Goal: Check status: Check status

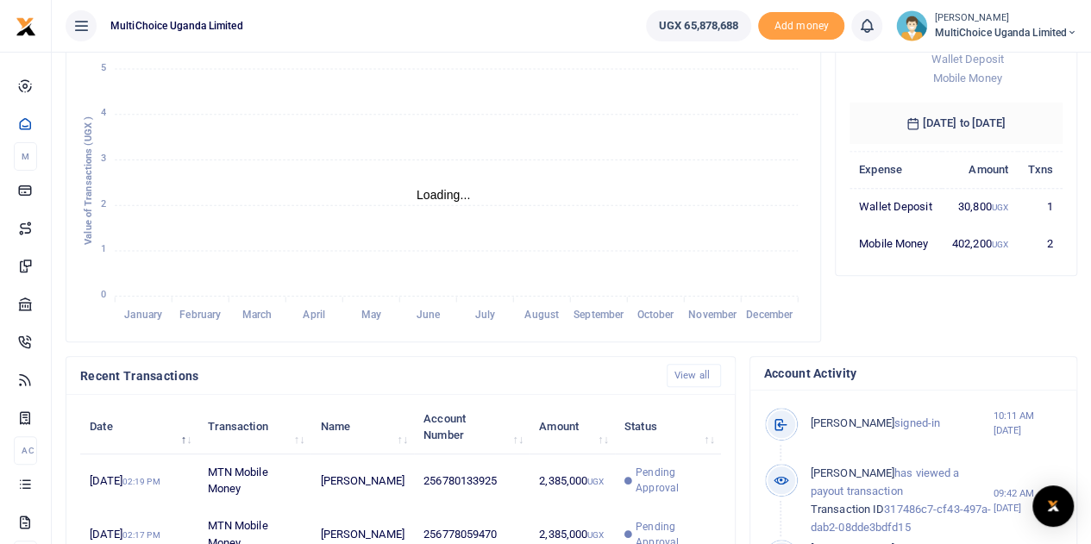
scroll to position [604, 0]
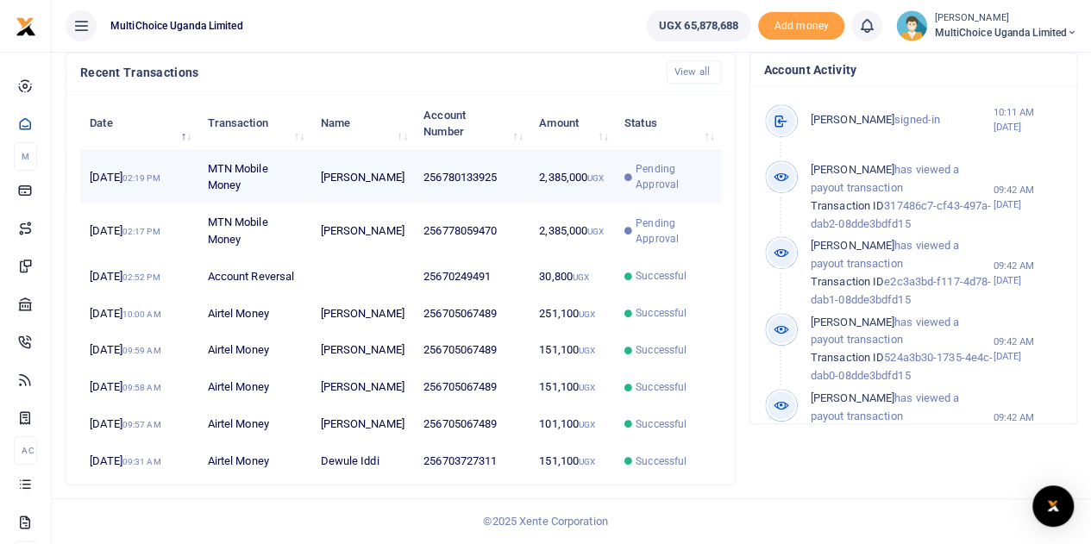
click at [649, 161] on span "Pending Approval" at bounding box center [673, 176] width 75 height 31
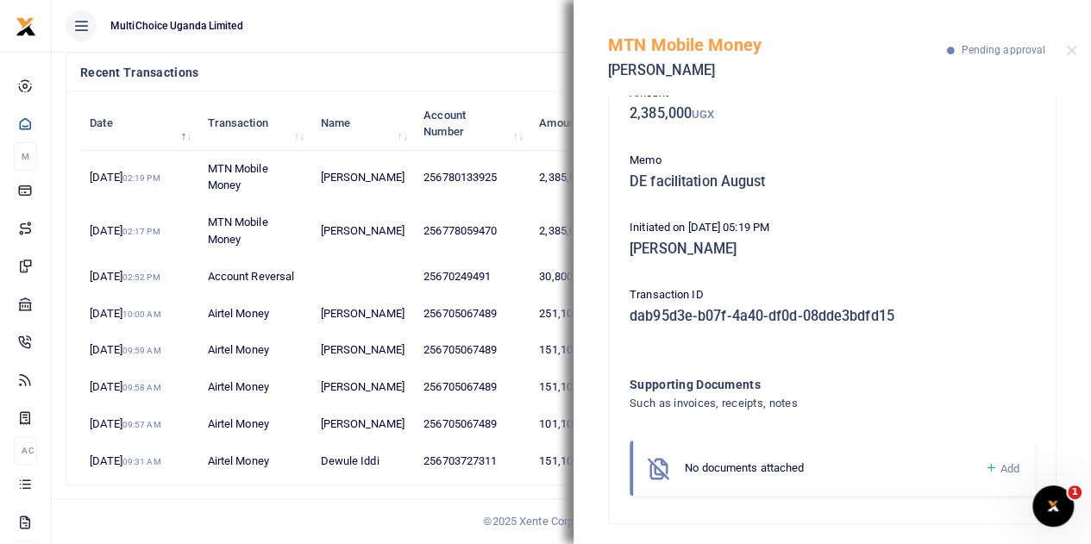
scroll to position [110, 0]
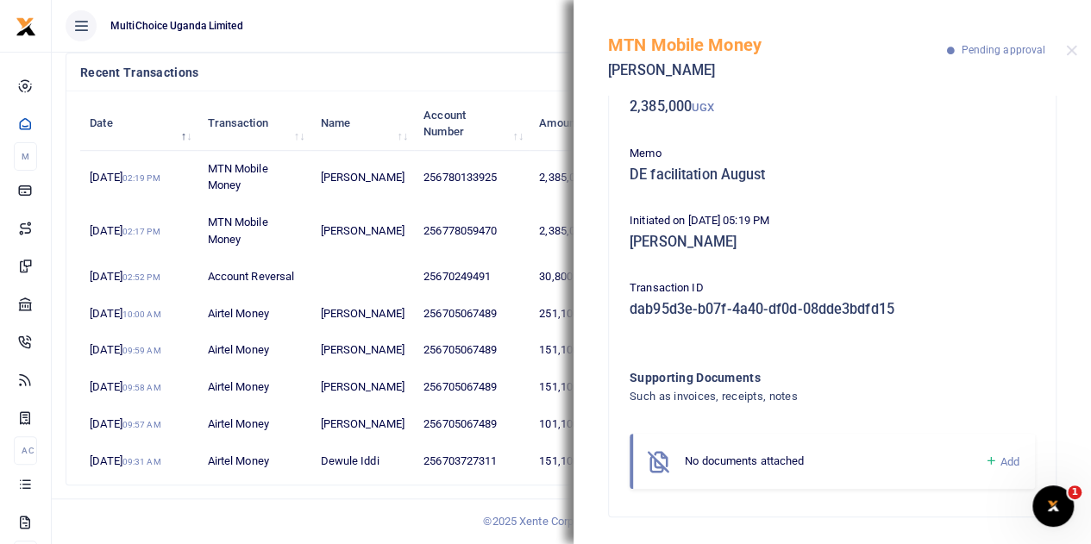
click at [984, 461] on icon at bounding box center [990, 462] width 13 height 16
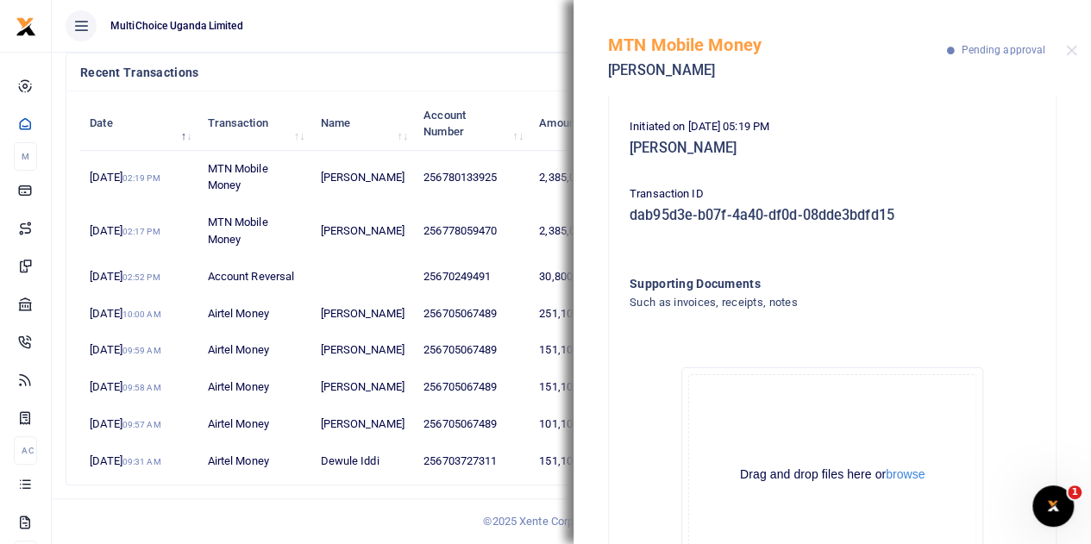
scroll to position [305, 0]
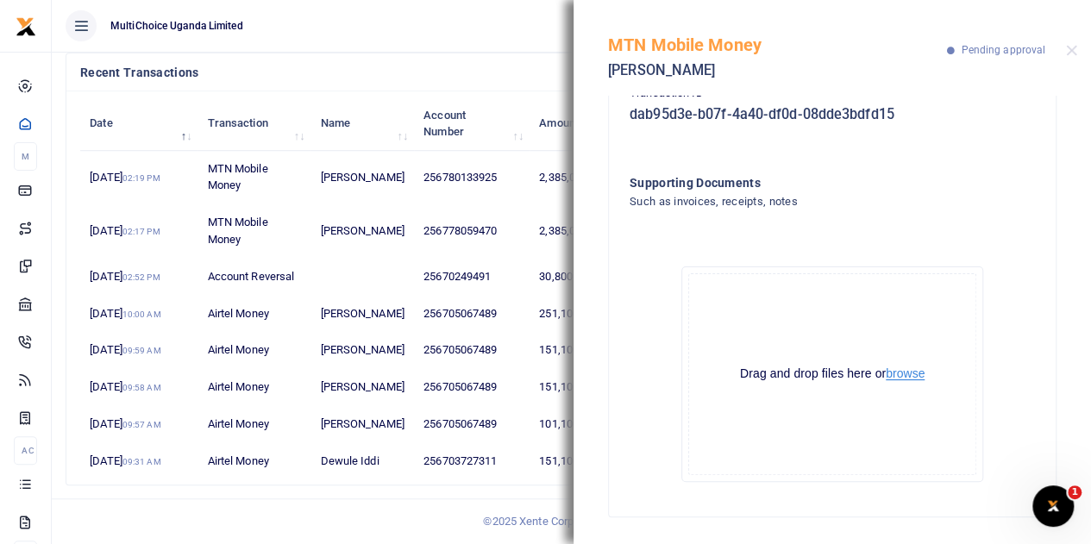
click at [904, 379] on button "browse" at bounding box center [905, 374] width 39 height 13
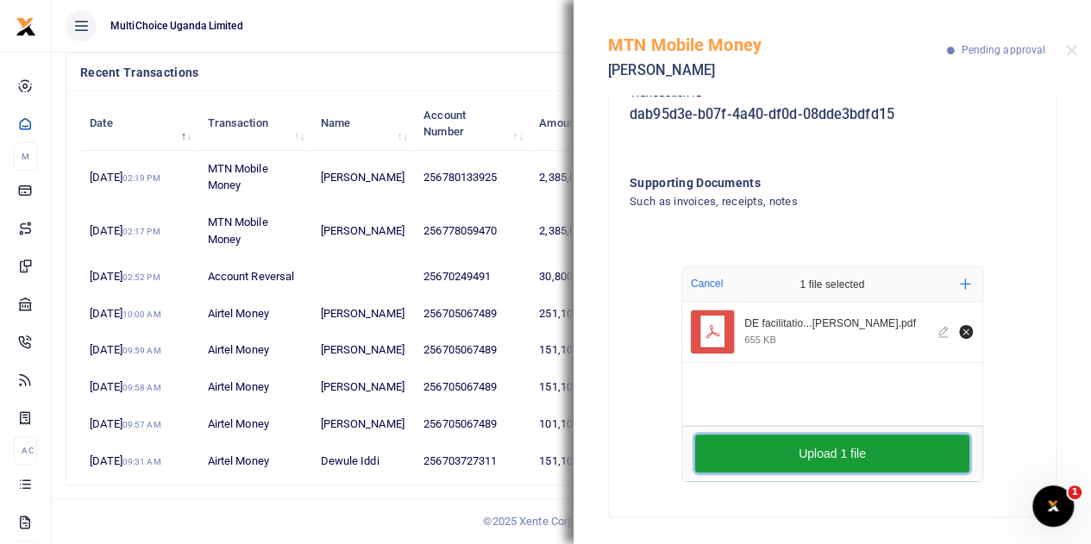
click at [875, 463] on button "Upload 1 file" at bounding box center [832, 454] width 274 height 38
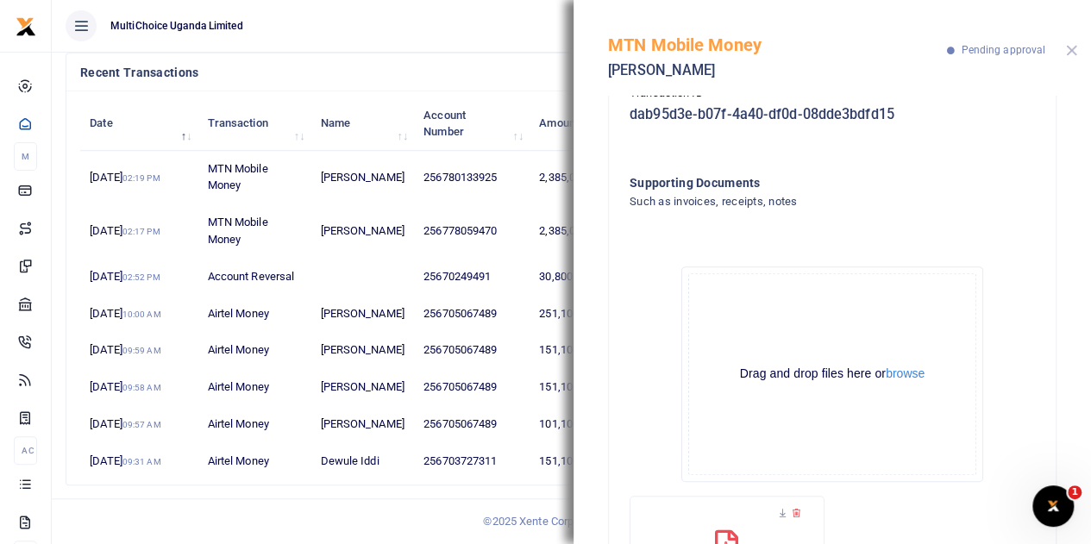
click at [1074, 50] on button "Close" at bounding box center [1071, 50] width 11 height 11
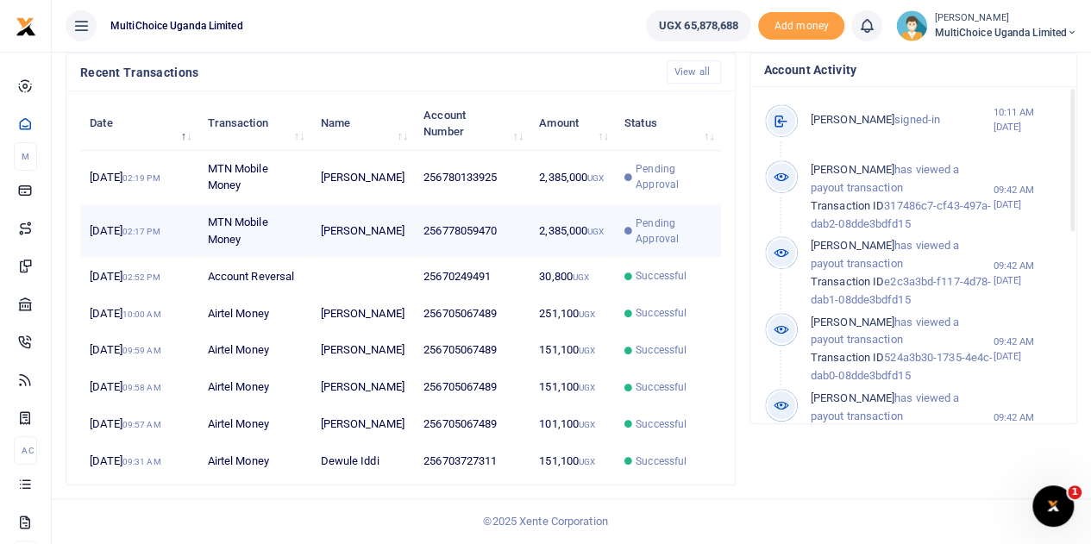
click at [671, 216] on span "Pending Approval" at bounding box center [673, 231] width 75 height 31
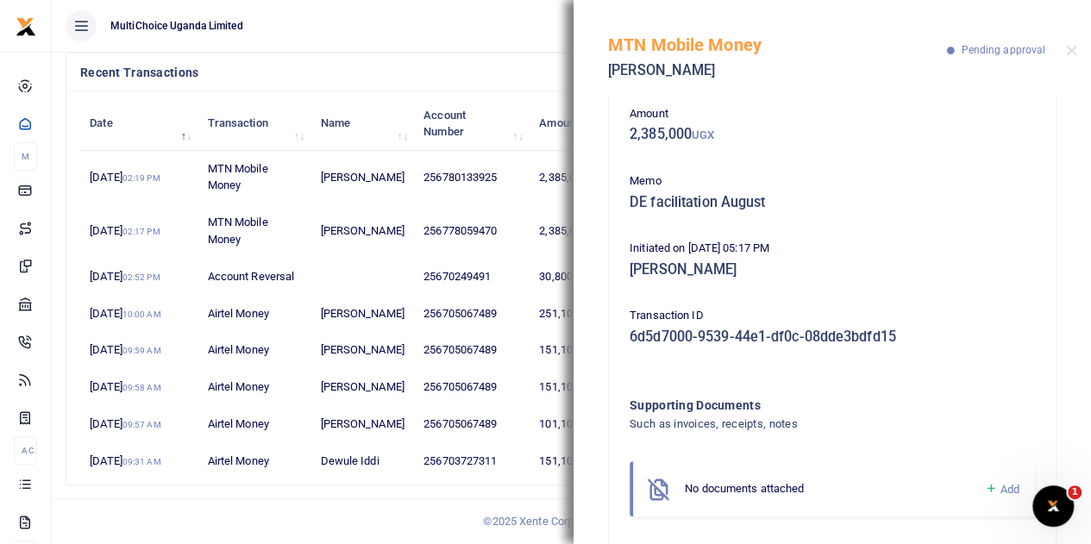
scroll to position [110, 0]
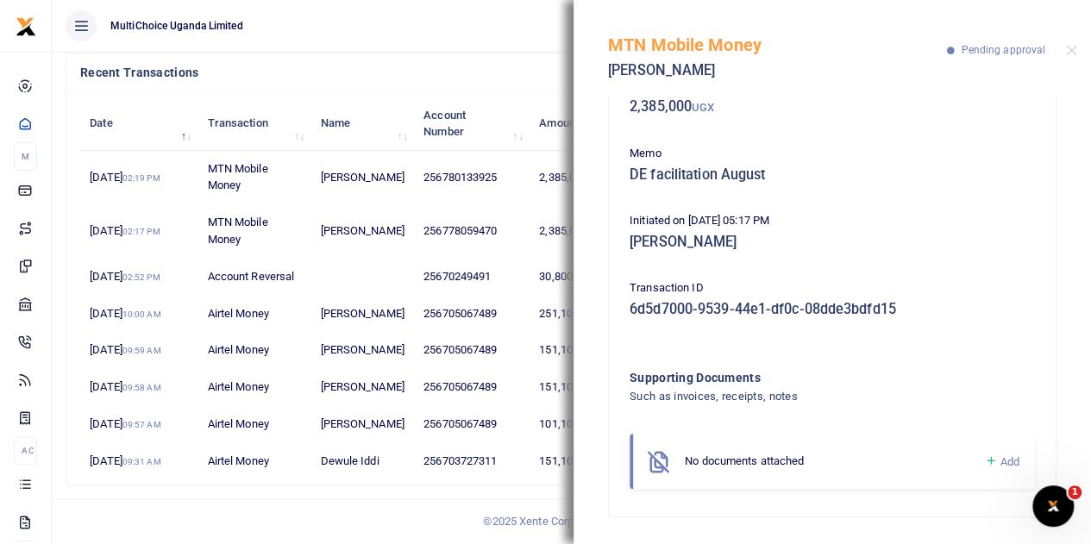
click at [984, 462] on icon at bounding box center [990, 462] width 13 height 16
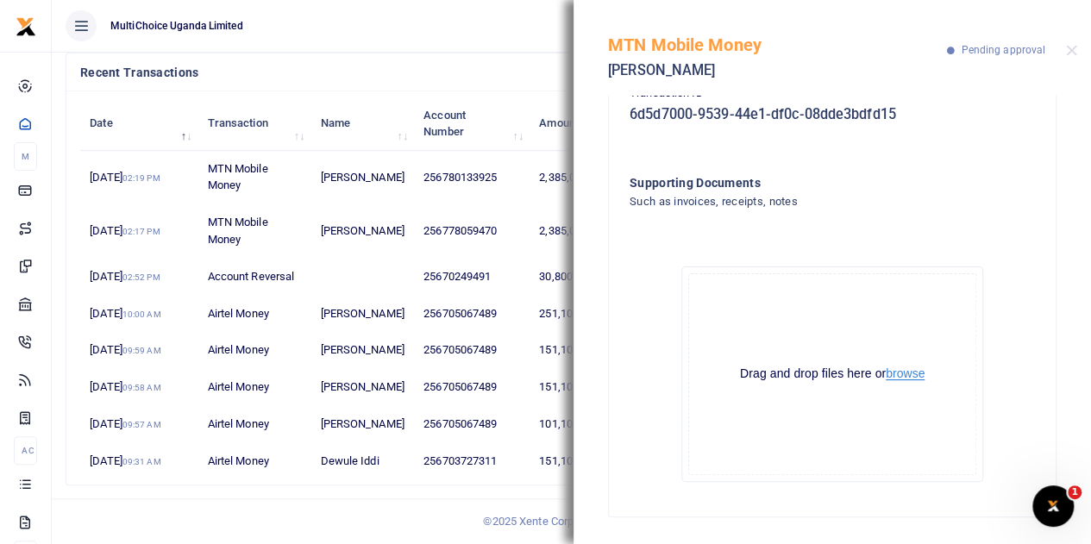
click at [886, 376] on button "browse" at bounding box center [905, 374] width 39 height 13
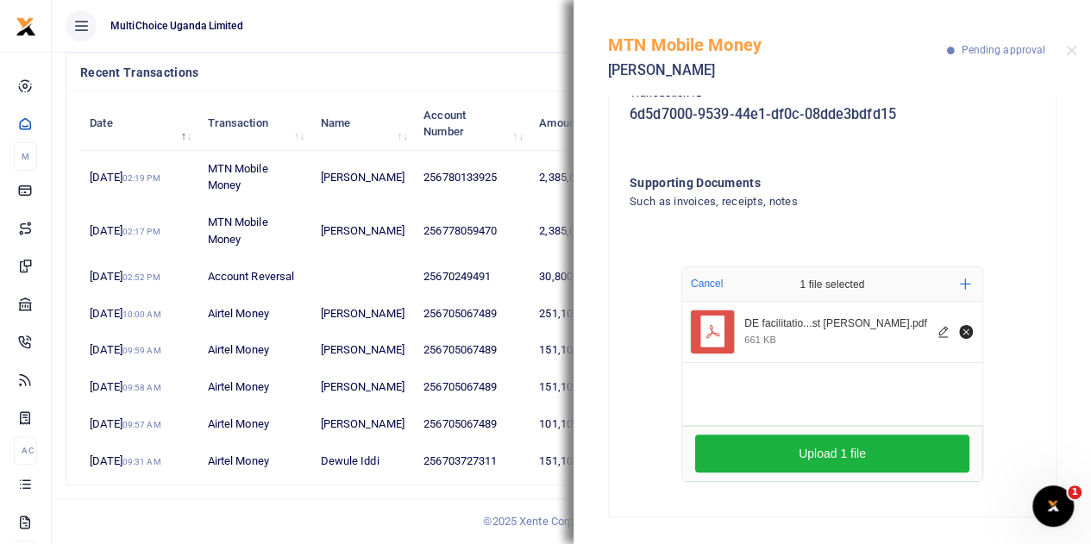
scroll to position [678, 0]
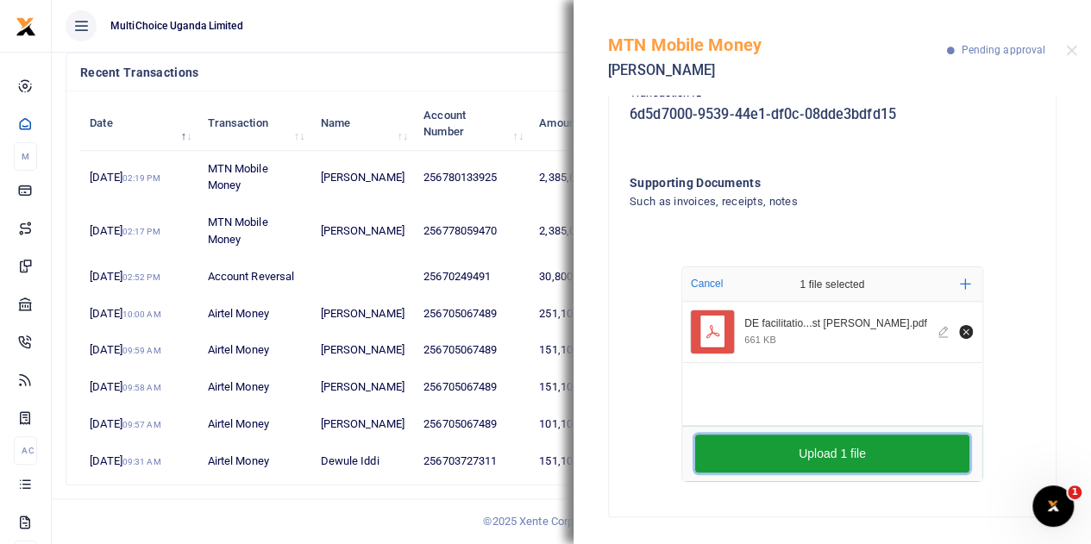
click at [858, 451] on button "Upload 1 file" at bounding box center [832, 454] width 274 height 38
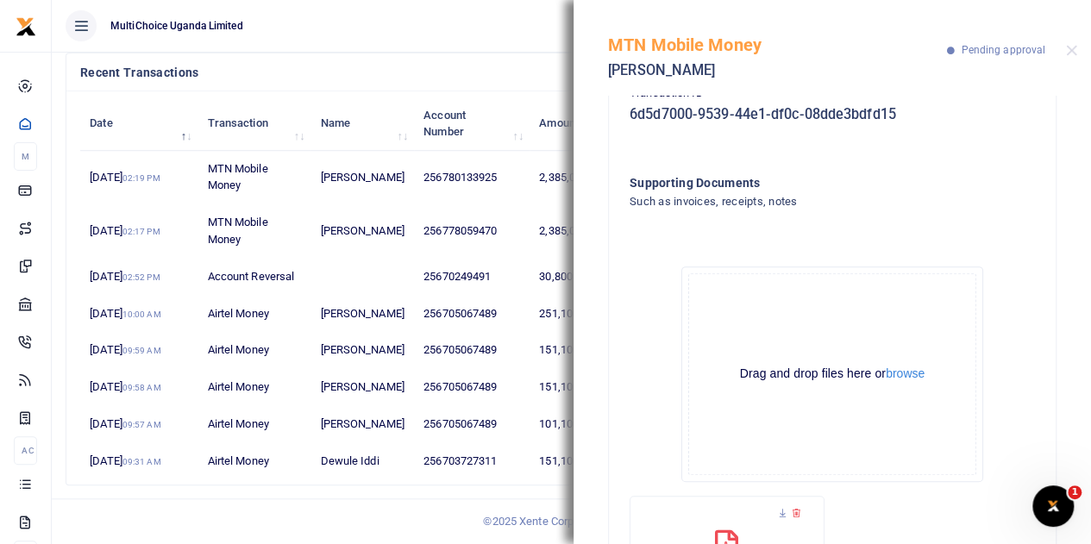
click at [1073, 43] on div "MTN Mobile Money [PERSON_NAME] Pending approval" at bounding box center [833, 48] width 518 height 96
click at [1069, 51] on button "Close" at bounding box center [1071, 50] width 11 height 11
